Goal: Information Seeking & Learning: Learn about a topic

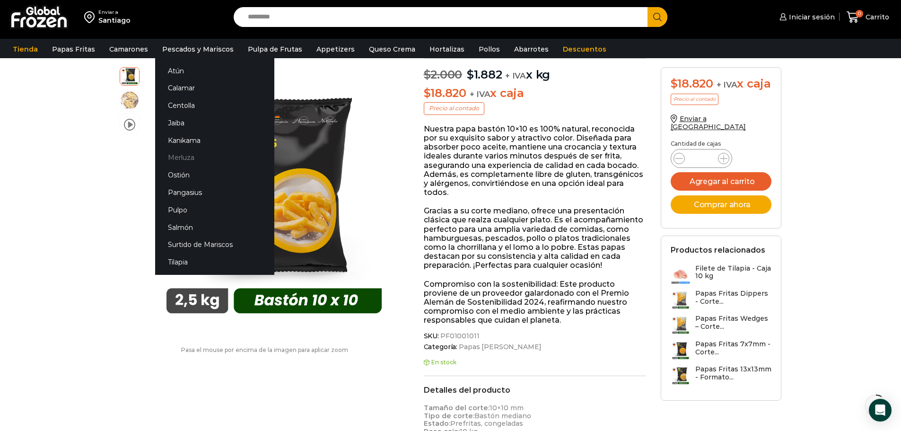
click at [182, 161] on link "Merluza" at bounding box center [214, 157] width 119 height 17
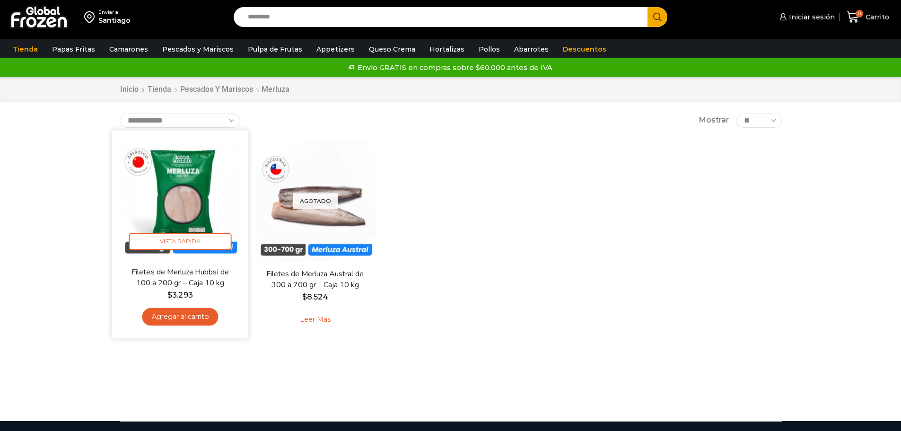
click at [193, 208] on img at bounding box center [180, 198] width 122 height 122
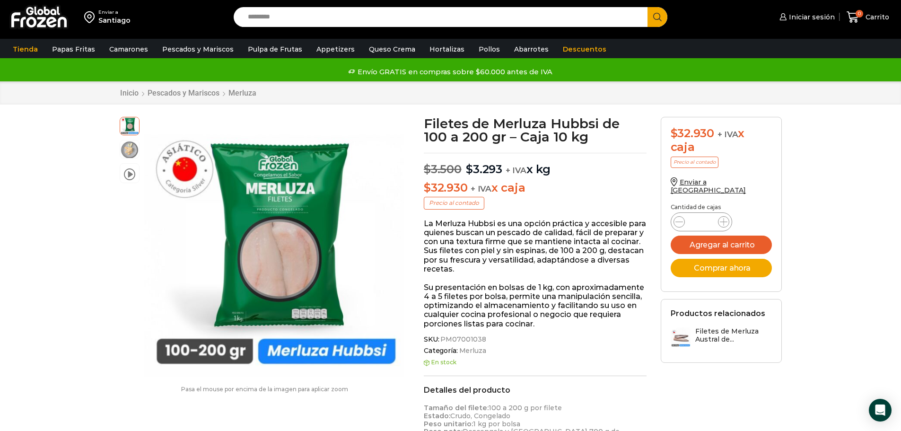
click at [254, 6] on div "Enviar a Santiago Search input Search Iniciar sesión *" at bounding box center [450, 17] width 896 height 34
click at [256, 20] on input "Search input" at bounding box center [443, 17] width 400 height 20
click at [647, 7] on button "Search" at bounding box center [657, 17] width 20 height 20
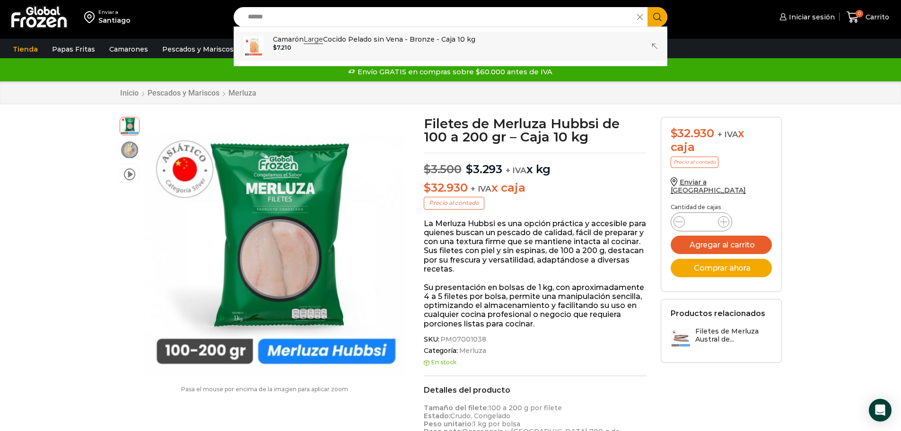
click at [360, 45] on div "$ 7.210" at bounding box center [374, 47] width 202 height 7
type input "**********"
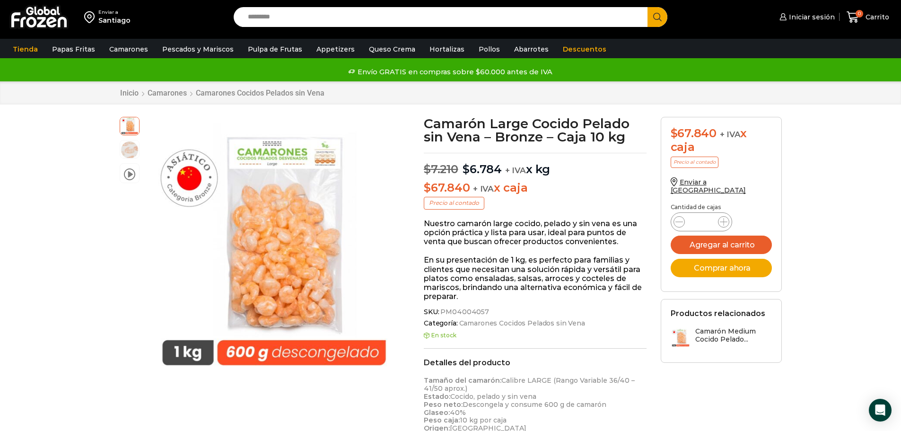
drag, startPoint x: 144, startPoint y: 115, endPoint x: 58, endPoint y: 221, distance: 136.5
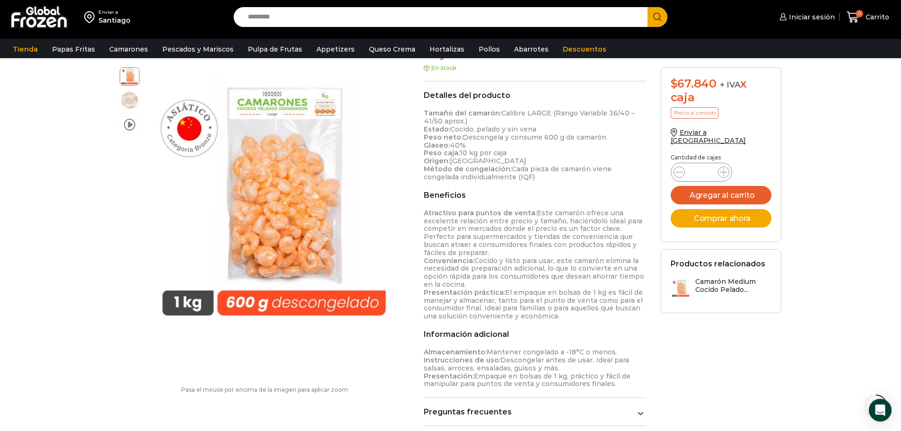
scroll to position [284, 0]
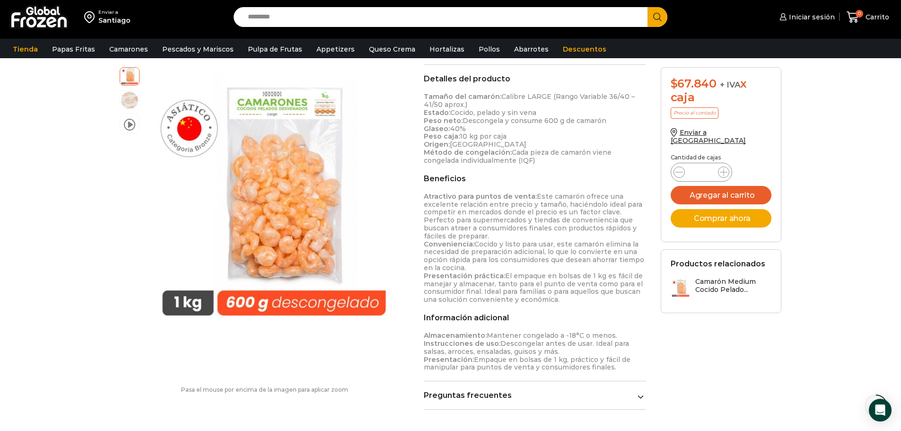
click at [302, 19] on input "Search input" at bounding box center [443, 17] width 400 height 20
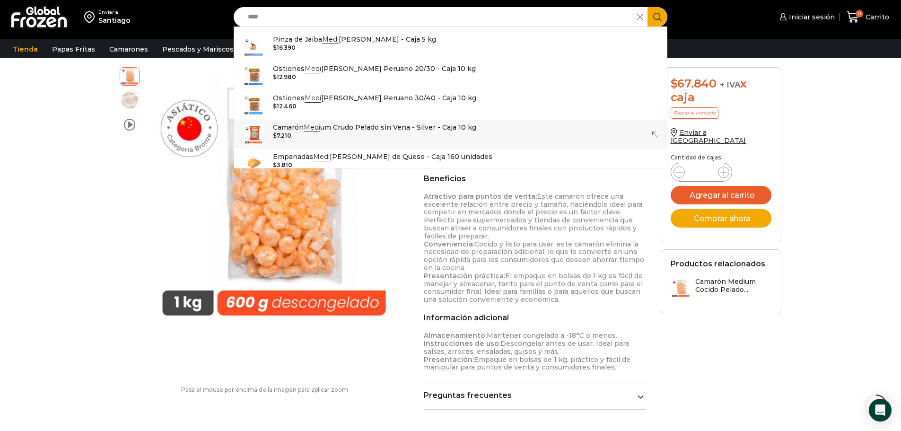
click at [373, 130] on p "Camarón Medi um Crudo Pelado sin Vena - Silver - Caja 10 kg" at bounding box center [374, 127] width 203 height 10
type input "**********"
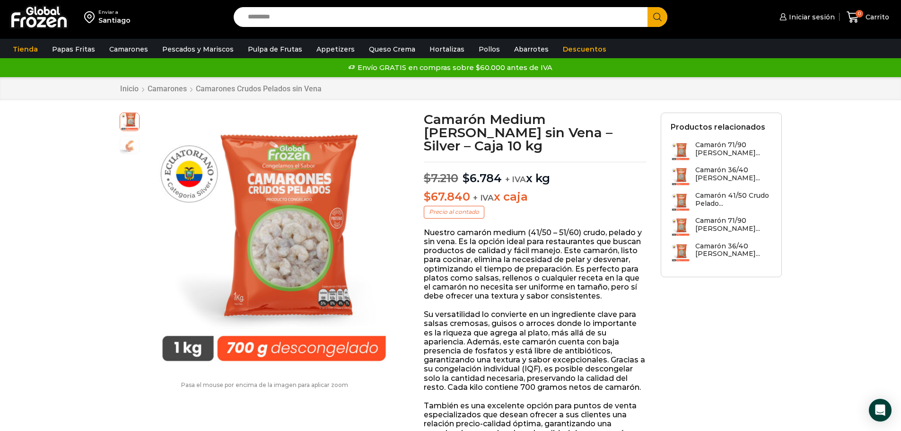
click at [267, 21] on input "Search input" at bounding box center [443, 17] width 400 height 20
type input "*****"
click at [647, 7] on button "Search" at bounding box center [657, 17] width 20 height 20
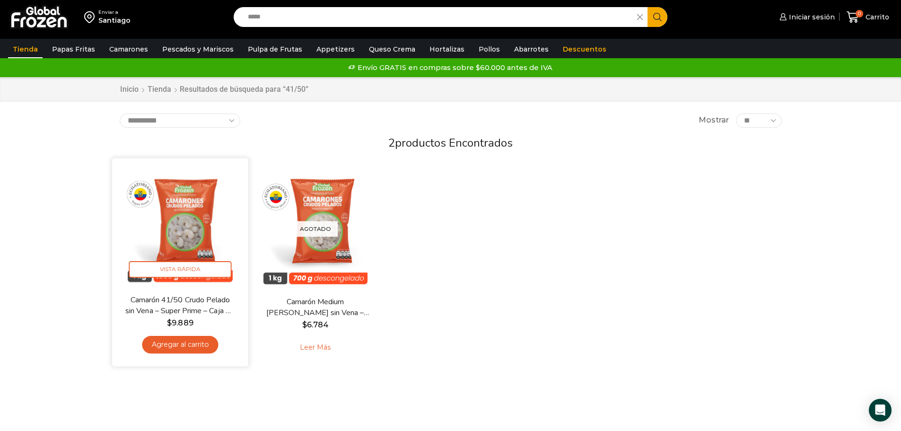
click at [172, 234] on img at bounding box center [180, 226] width 122 height 122
